Goal: Task Accomplishment & Management: Manage account settings

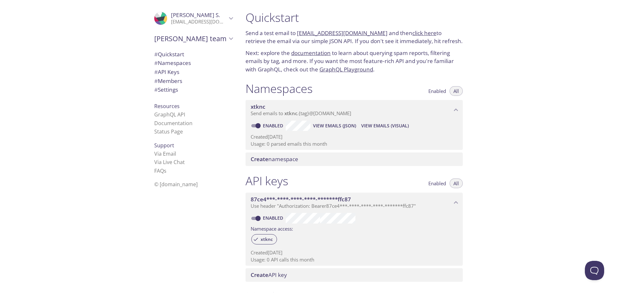
click at [217, 19] on p "[EMAIL_ADDRESS][DOMAIN_NAME]" at bounding box center [199, 22] width 56 height 6
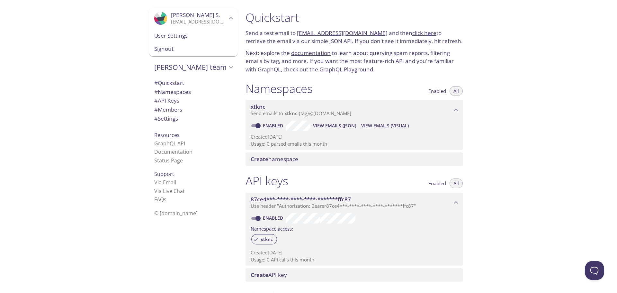
click at [208, 34] on span "User Settings" at bounding box center [193, 36] width 78 height 8
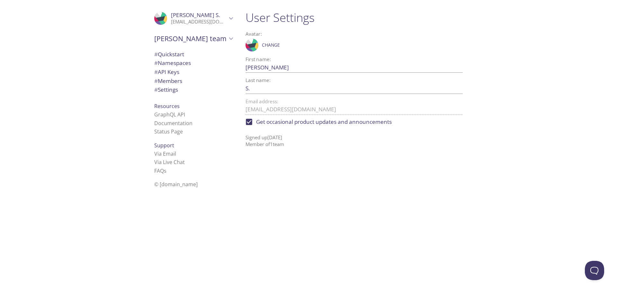
click at [320, 118] on span "Get occasional product updates and announcements" at bounding box center [324, 122] width 136 height 8
click at [256, 118] on input "Get occasional product updates and announcements" at bounding box center [249, 122] width 14 height 14
checkbox input "false"
click at [256, 43] on icon at bounding box center [254, 41] width 8 height 13
click at [268, 45] on span "Change" at bounding box center [271, 45] width 18 height 8
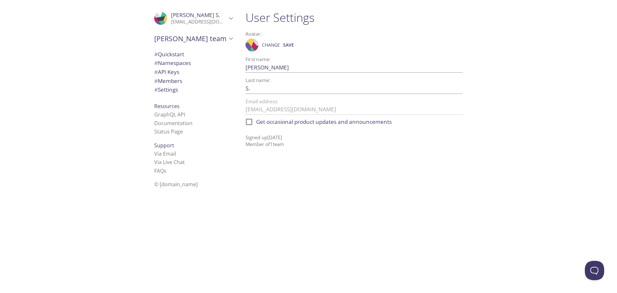
click at [256, 45] on icon at bounding box center [254, 43] width 12 height 13
click at [269, 44] on span "Change" at bounding box center [271, 45] width 18 height 8
click at [251, 43] on icon at bounding box center [251, 43] width 9 height 15
click at [389, 25] on div "User Settings Avatar: .cls-1 { fill: #6d5ca8; } .cls-2 { fill: #3fc191; } .cls-…" at bounding box center [355, 78] width 228 height 145
